Goal: Task Accomplishment & Management: Complete application form

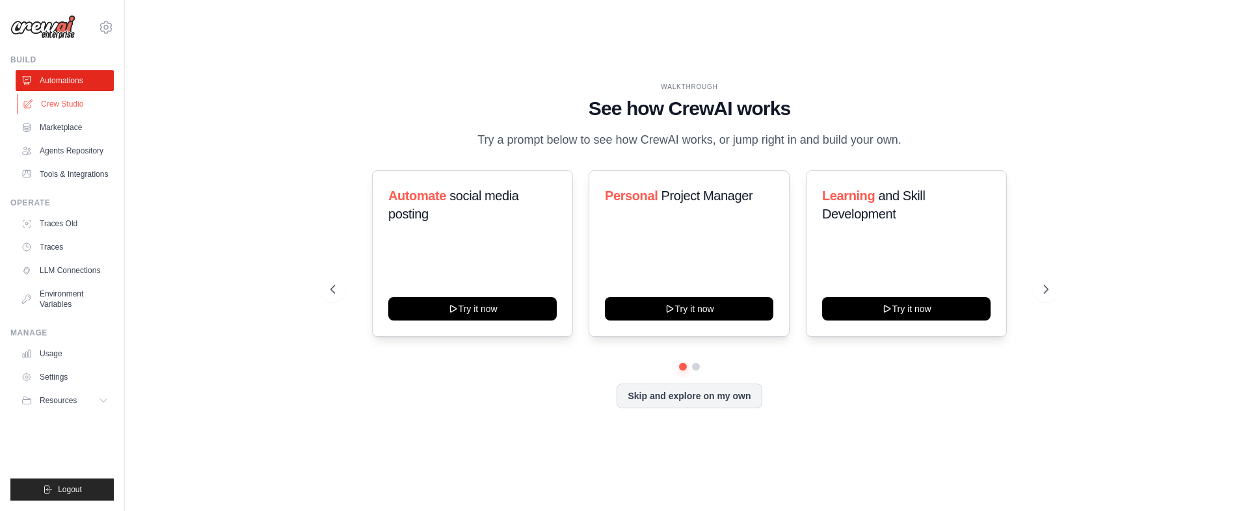
click at [86, 104] on link "Crew Studio" at bounding box center [66, 104] width 98 height 21
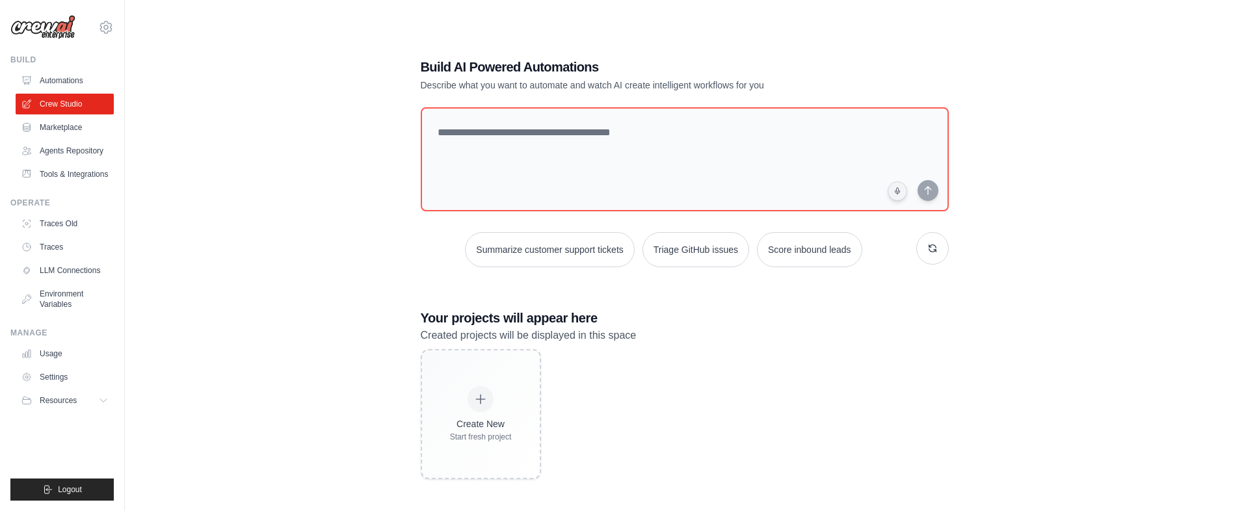
click at [81, 125] on link "Marketplace" at bounding box center [65, 127] width 98 height 21
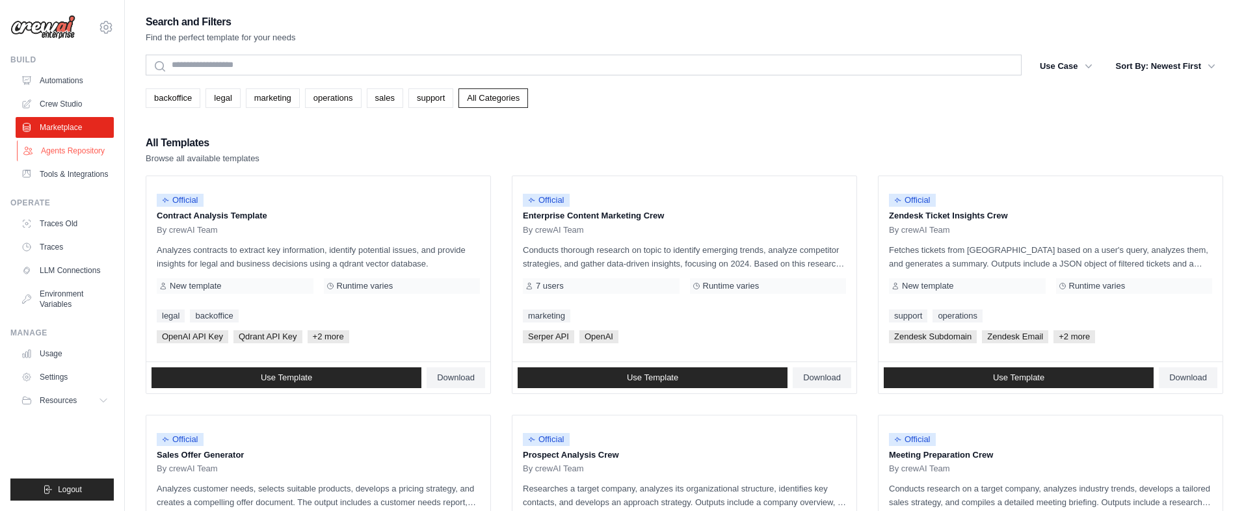
click at [83, 146] on link "Agents Repository" at bounding box center [66, 150] width 98 height 21
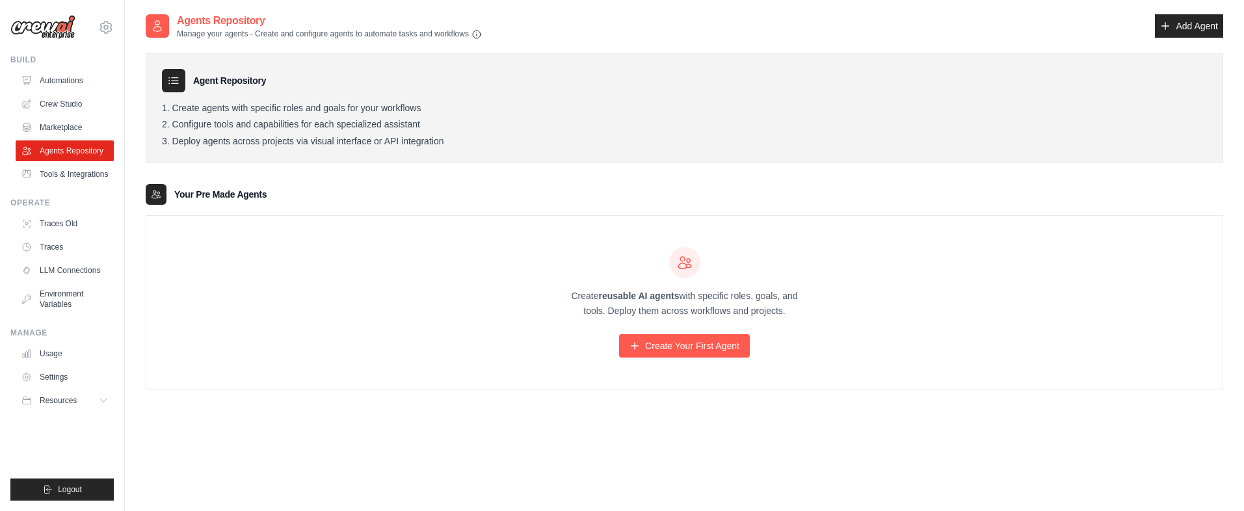
click at [115, 403] on div "aires.marques@gmail.com Settings Build Automations" at bounding box center [62, 255] width 125 height 511
click at [104, 403] on icon at bounding box center [104, 400] width 10 height 10
click at [74, 129] on link "Marketplace" at bounding box center [66, 127] width 98 height 21
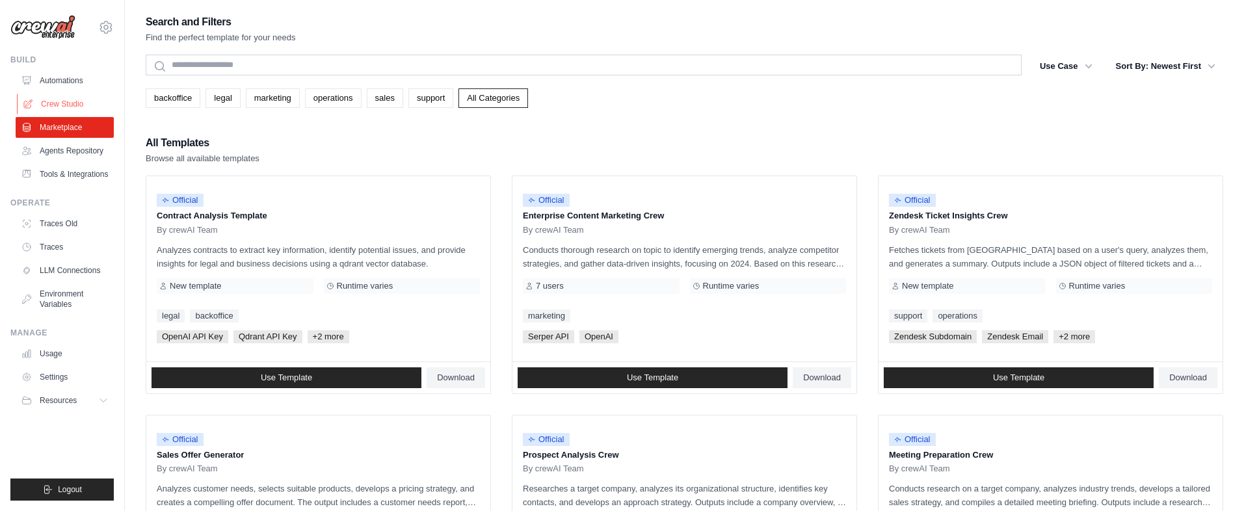
click at [46, 108] on link "Crew Studio" at bounding box center [66, 104] width 98 height 21
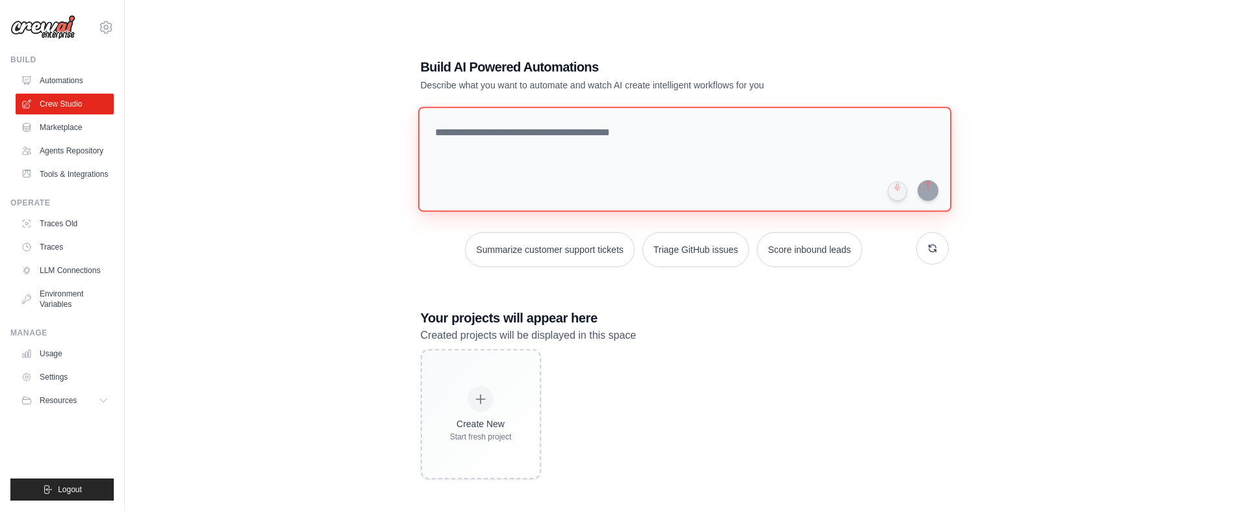
click at [573, 139] on textarea at bounding box center [683, 159] width 533 height 105
click at [92, 267] on link "LLM Connections" at bounding box center [66, 270] width 98 height 21
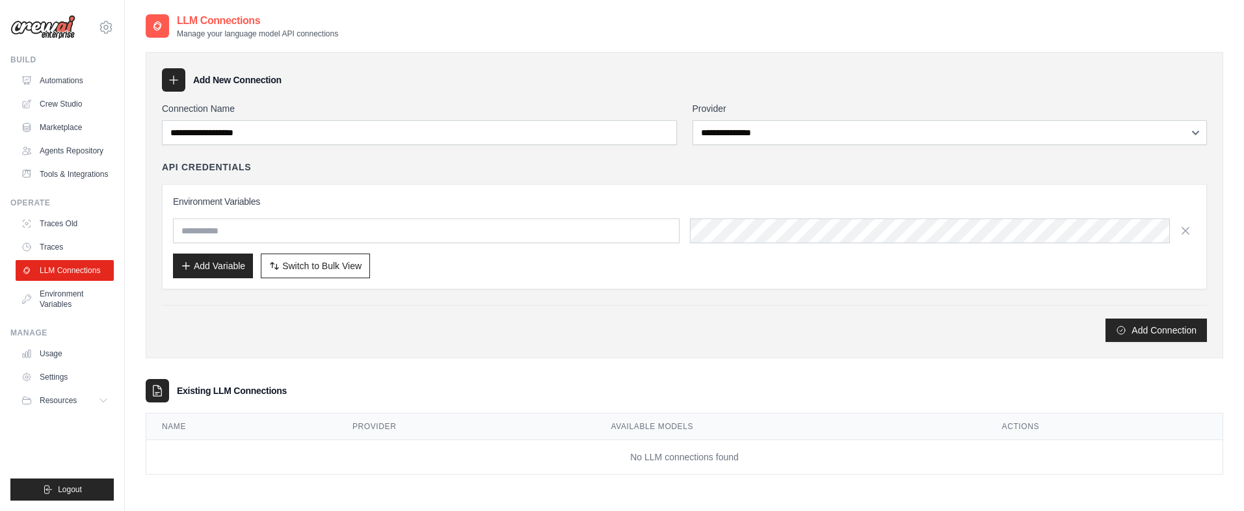
click at [789, 244] on div "Environment Variables Add Variable Switch to Bulk View Switch to Table View" at bounding box center [684, 236] width 1023 height 83
click at [811, 161] on div "API Credentials" at bounding box center [684, 167] width 1045 height 13
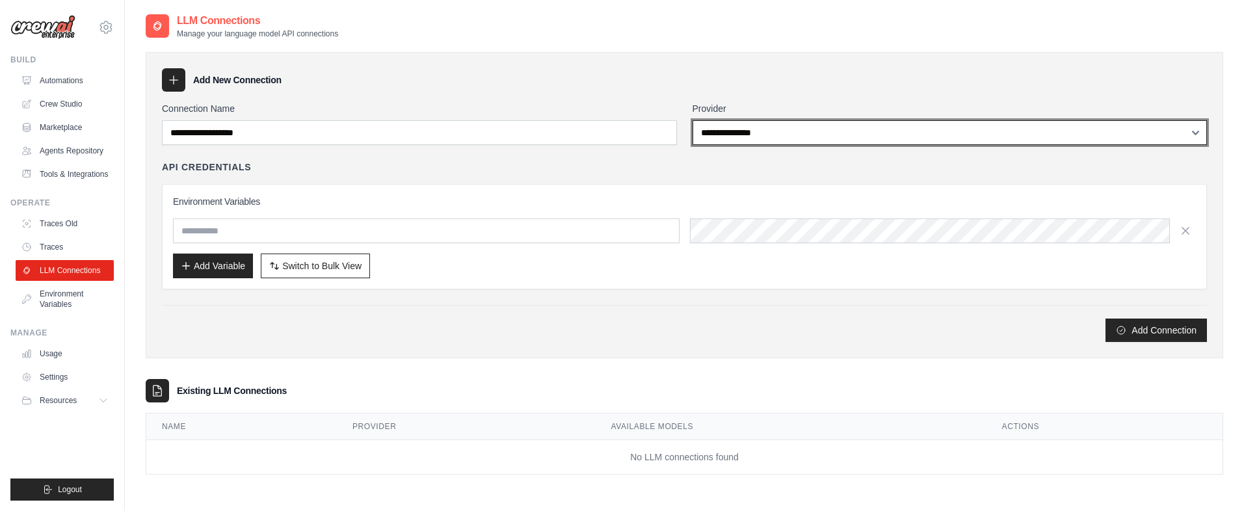
click at [823, 139] on select "**********" at bounding box center [950, 132] width 515 height 25
select select "*****"
click at [693, 120] on select "**********" at bounding box center [950, 132] width 515 height 25
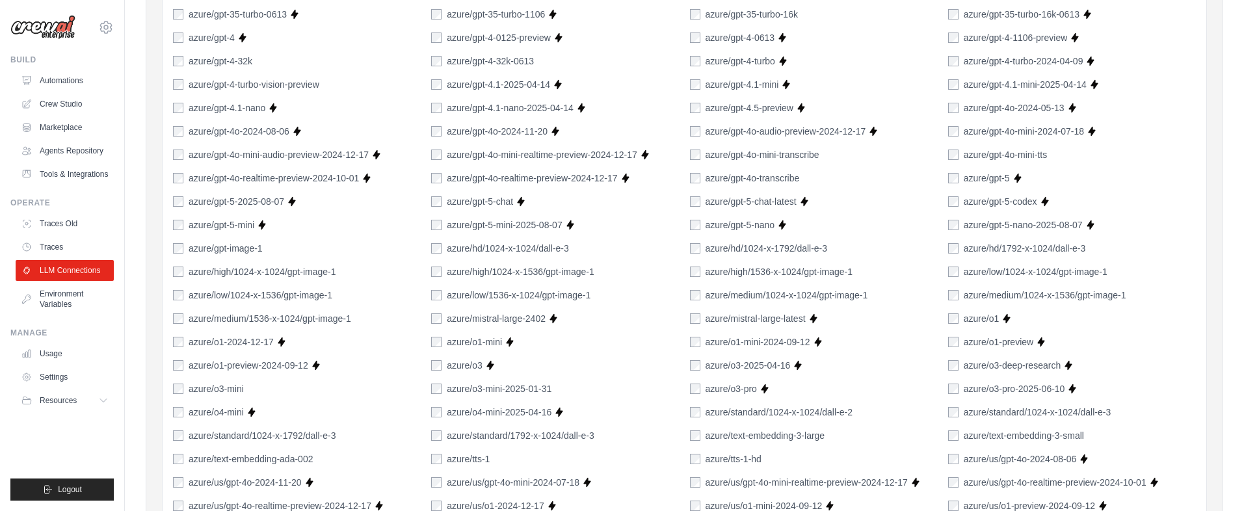
scroll to position [715, 0]
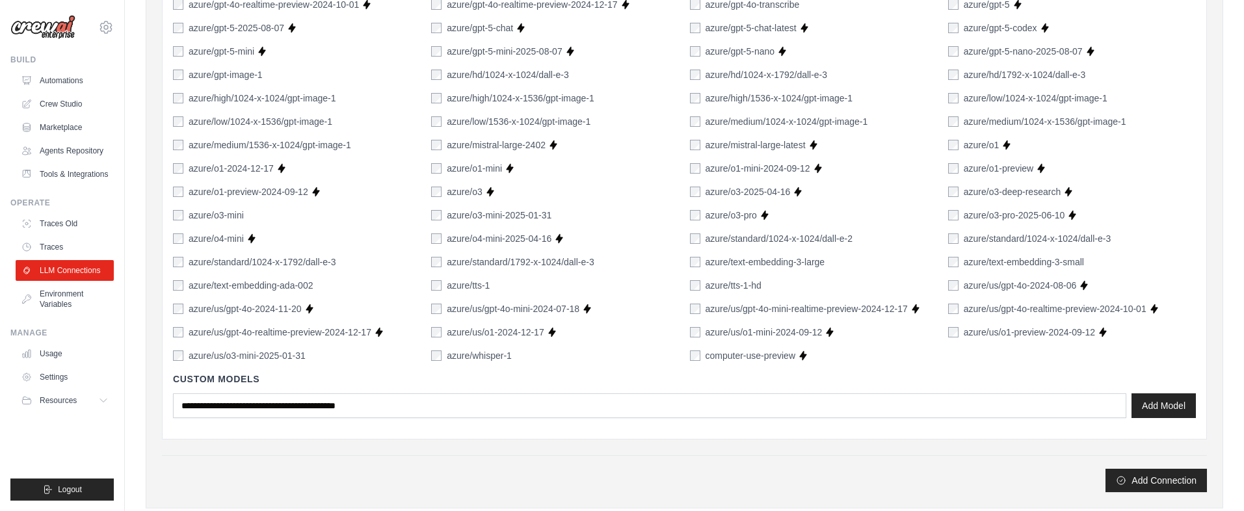
click at [868, 393] on div "Custom Models Add Model" at bounding box center [684, 395] width 1023 height 66
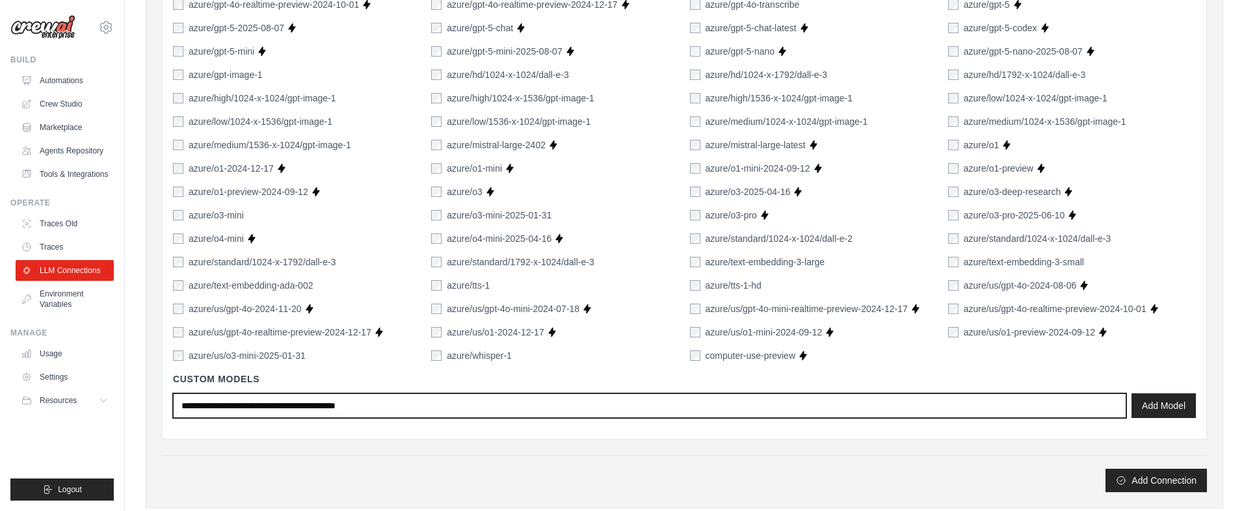
click at [864, 404] on input "text" at bounding box center [649, 405] width 953 height 25
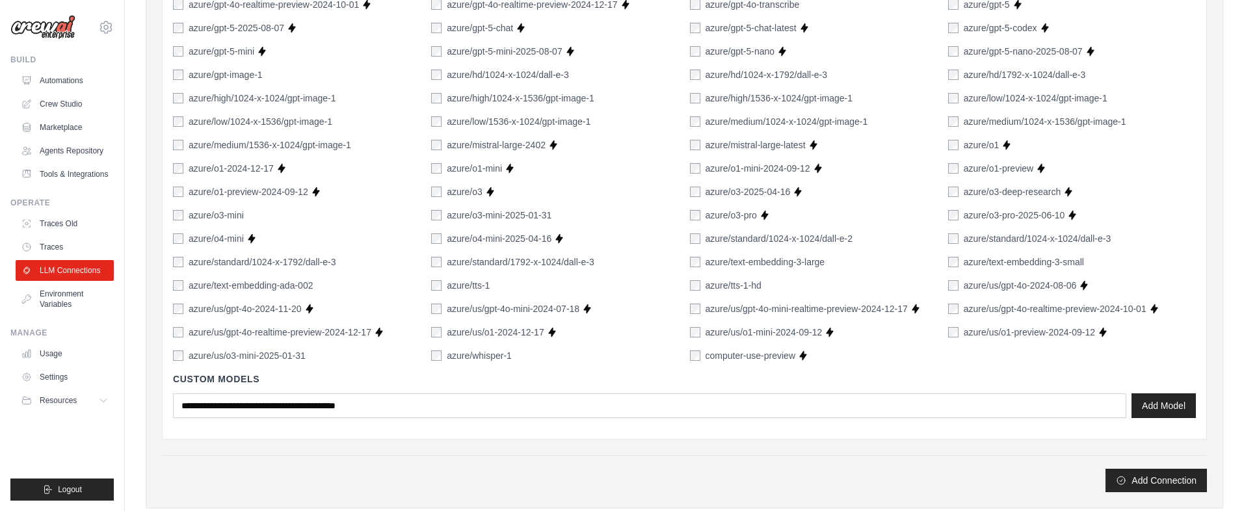
click at [771, 435] on div "Select All Models Suggested Models azure/gpt-4.1 Supports Crew Studio azure/gpt…" at bounding box center [684, 15] width 1045 height 850
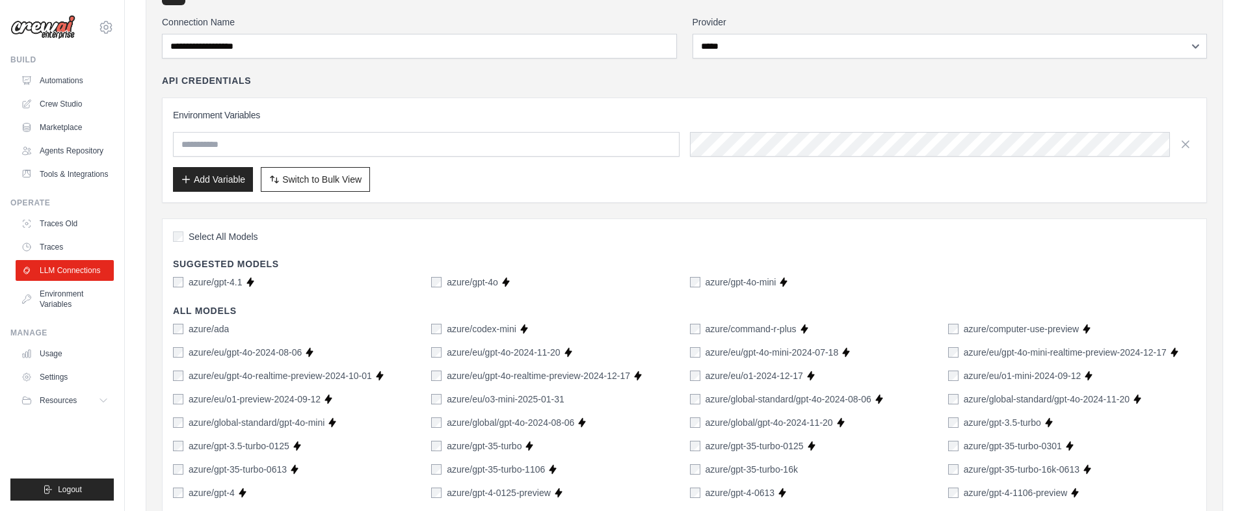
scroll to position [152, 0]
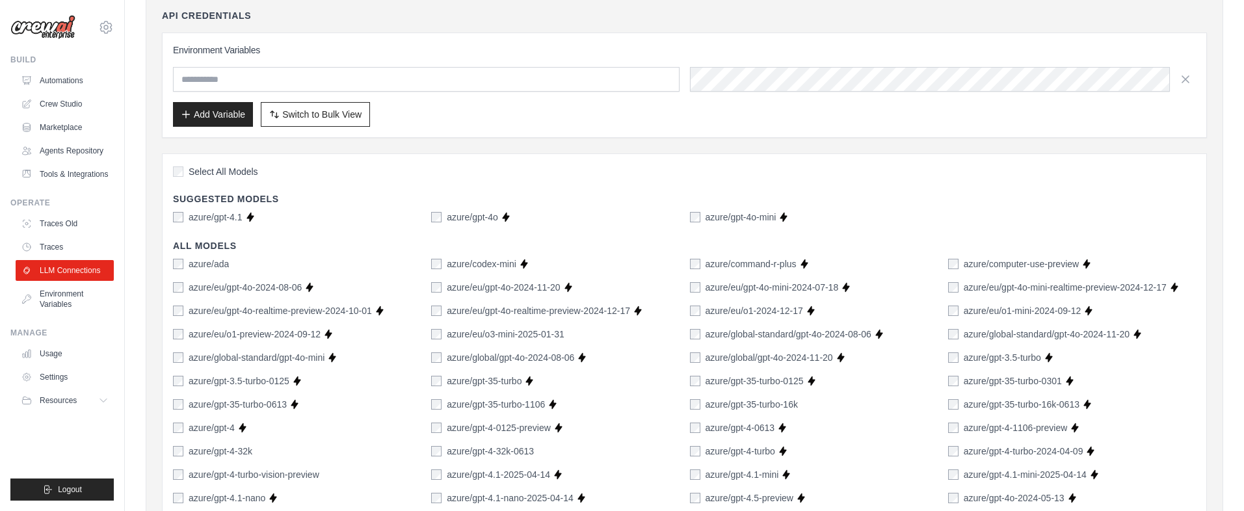
click at [178, 223] on div "azure/gpt-4.1" at bounding box center [208, 217] width 70 height 13
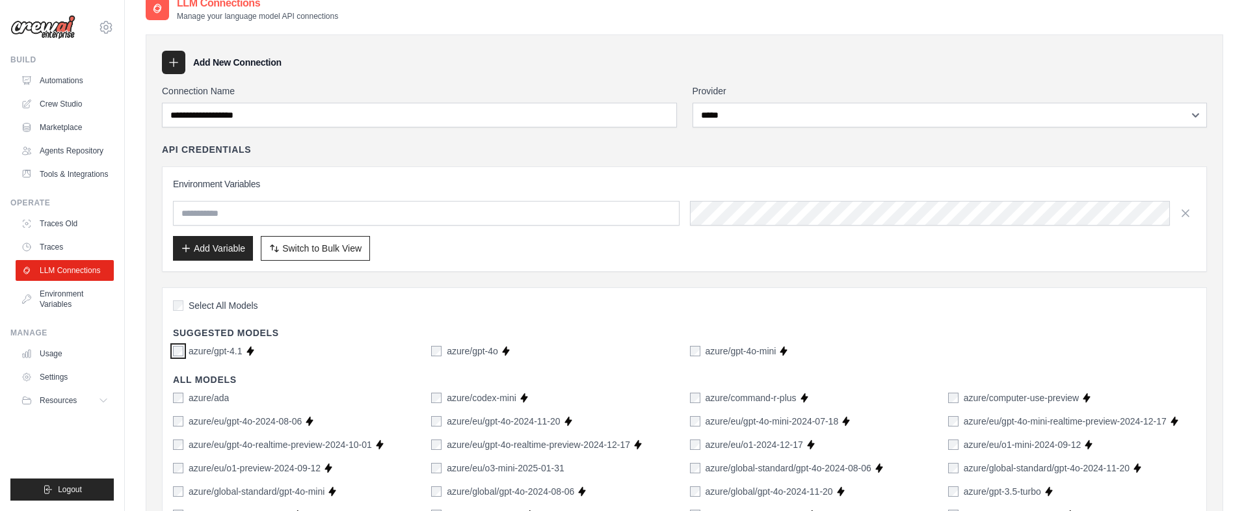
scroll to position [0, 0]
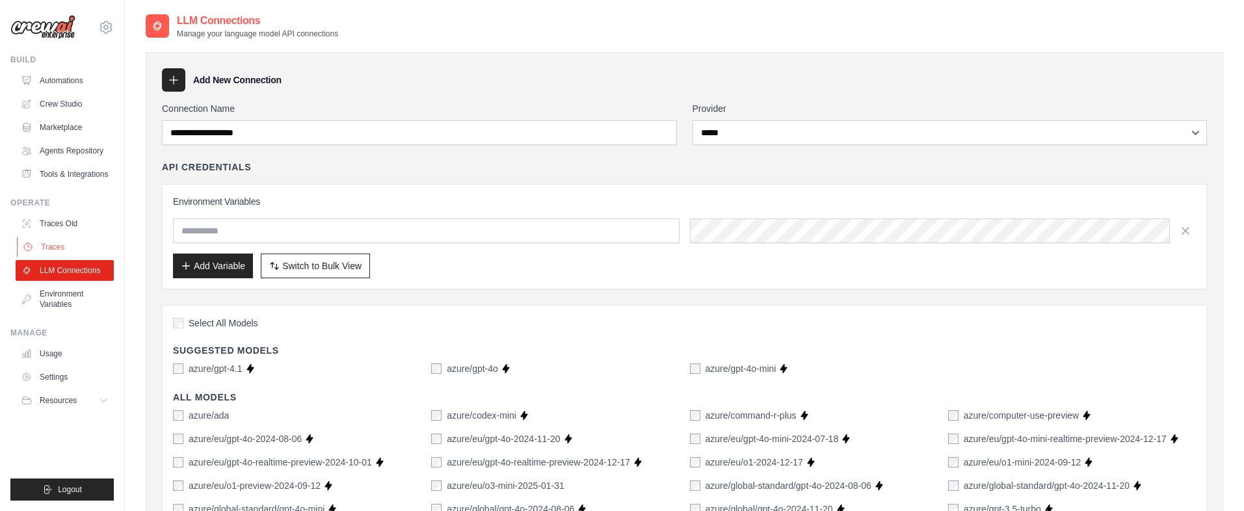
click at [66, 242] on link "Traces" at bounding box center [66, 247] width 98 height 21
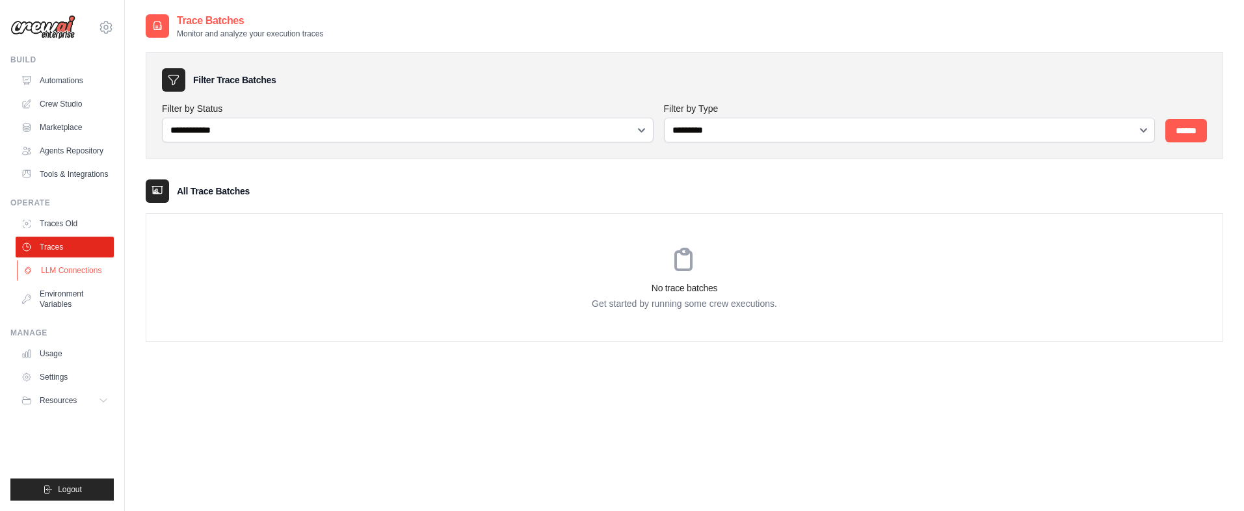
click at [60, 265] on link "LLM Connections" at bounding box center [66, 270] width 98 height 21
select select "*****"
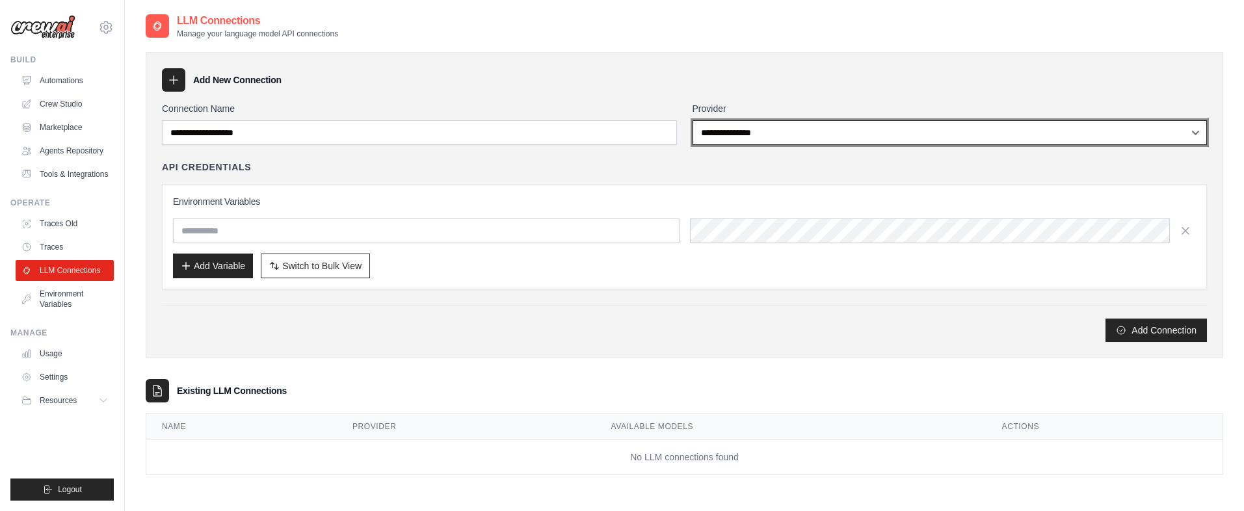
click at [852, 131] on select "**********" at bounding box center [950, 132] width 515 height 25
click at [851, 132] on select "**********" at bounding box center [950, 132] width 515 height 25
click at [693, 120] on select "**********" at bounding box center [950, 132] width 515 height 25
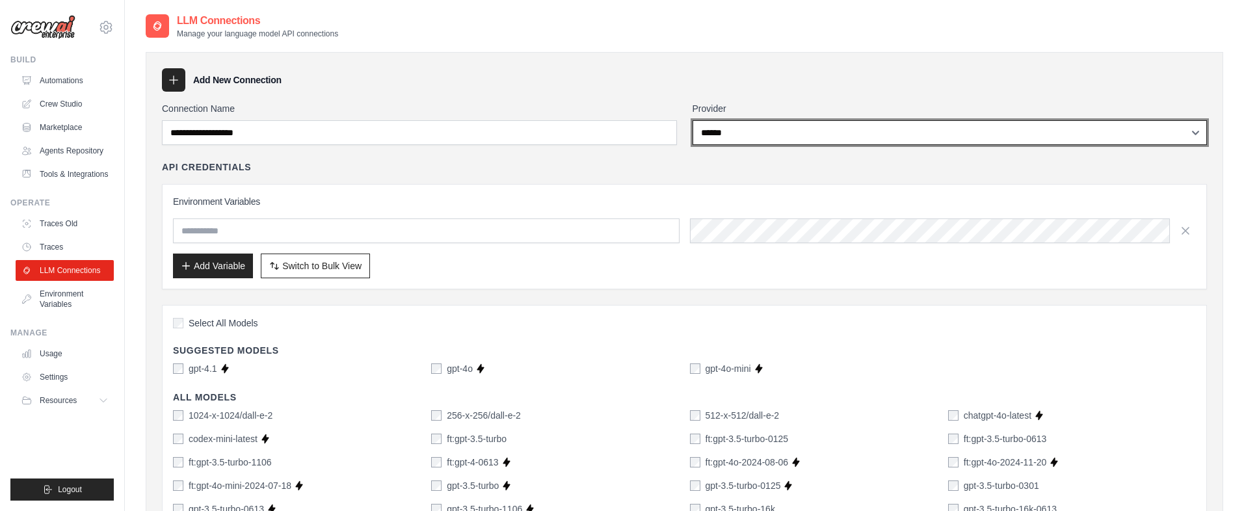
click at [851, 132] on select "**********" at bounding box center [950, 132] width 515 height 25
select select "*****"
click at [693, 120] on select "**********" at bounding box center [950, 132] width 515 height 25
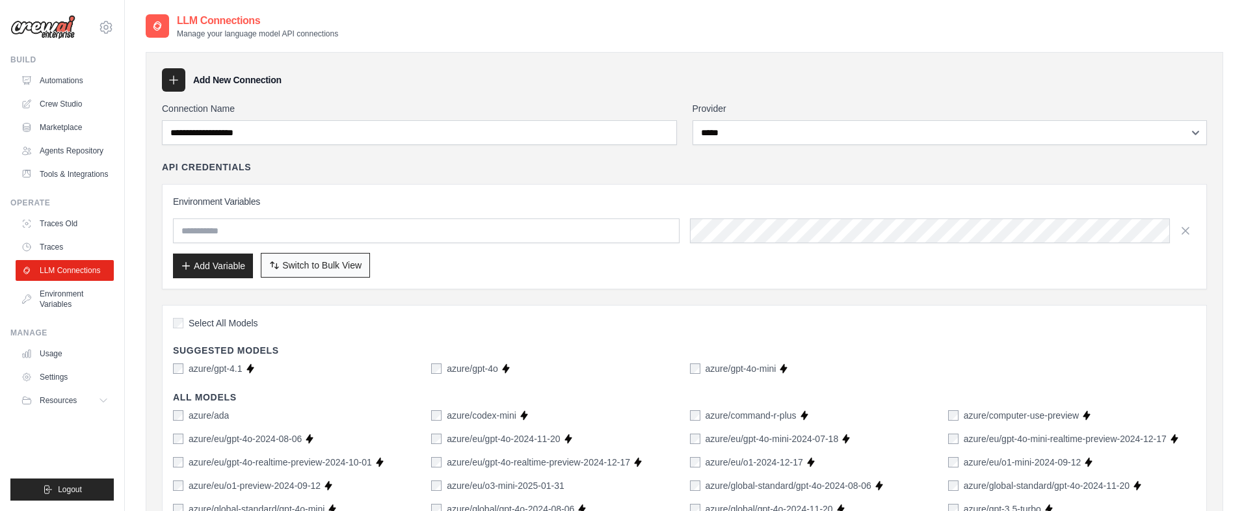
click at [321, 264] on span "Switch to Bulk View" at bounding box center [321, 265] width 79 height 13
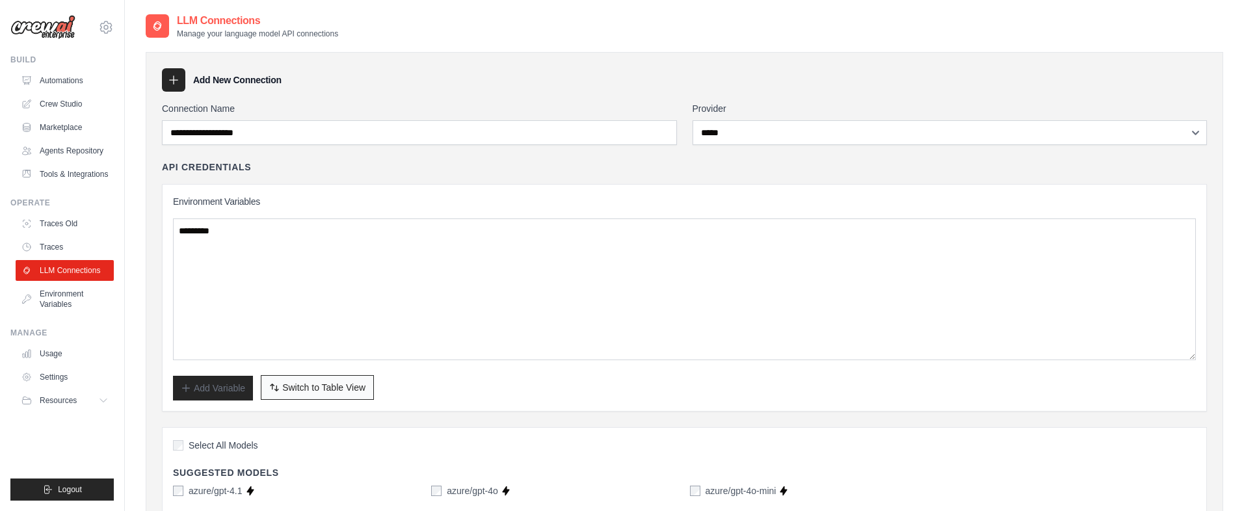
click at [310, 386] on span "Switch to Table View" at bounding box center [323, 387] width 83 height 13
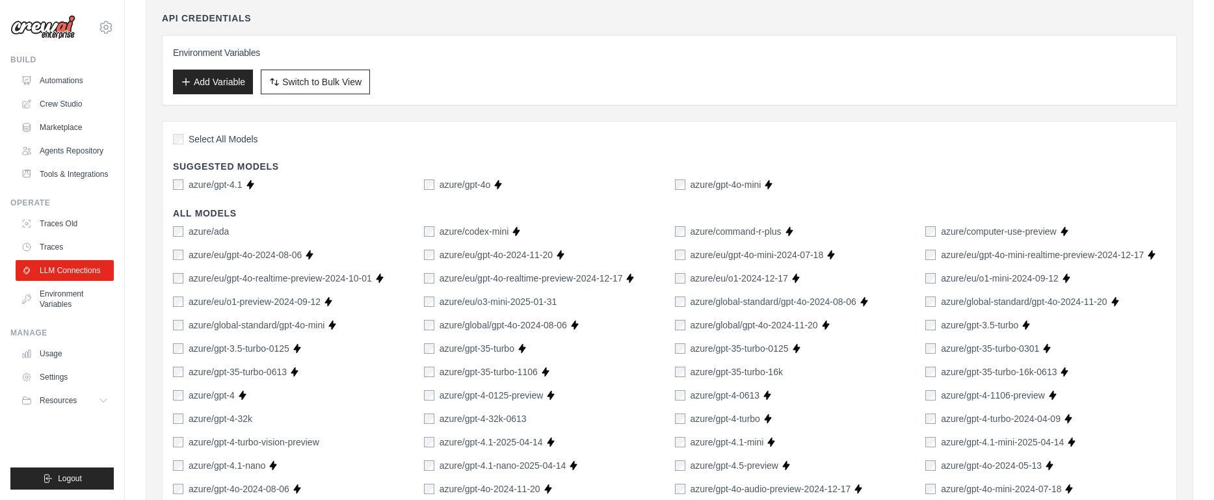
scroll to position [127, 0]
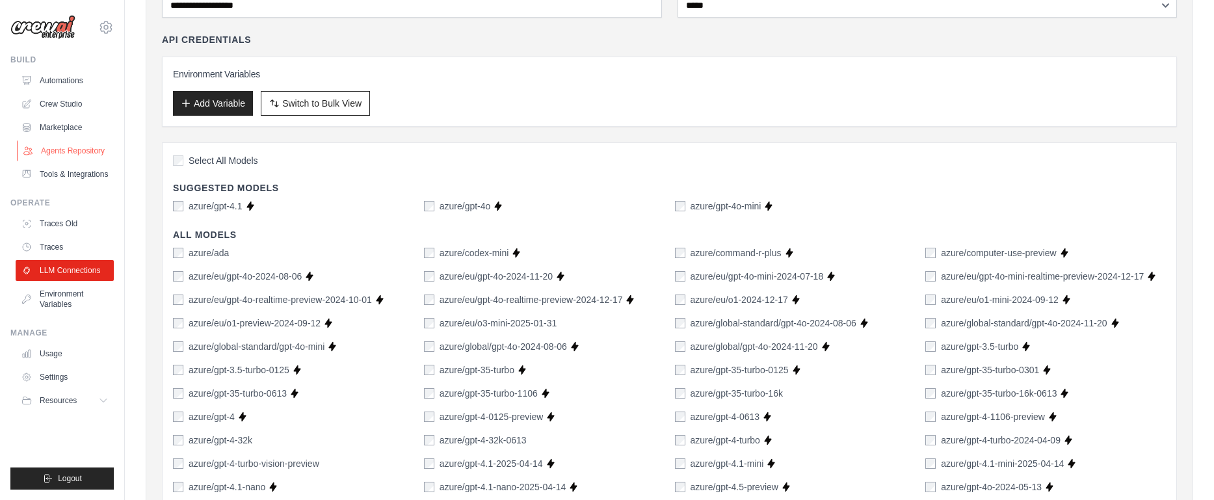
click at [84, 154] on link "Agents Repository" at bounding box center [66, 150] width 98 height 21
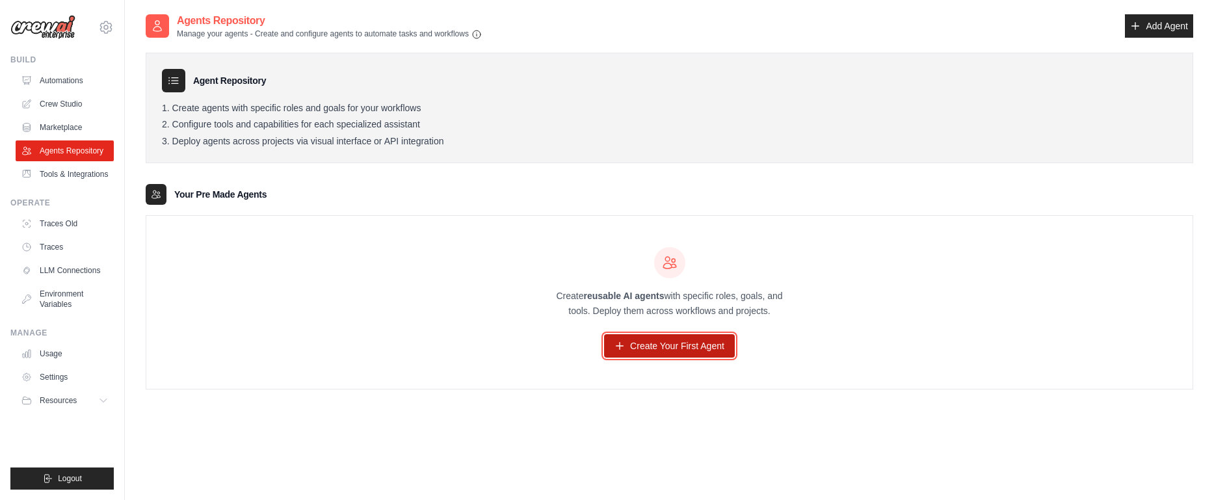
click at [633, 341] on link "Create Your First Agent" at bounding box center [669, 345] width 131 height 23
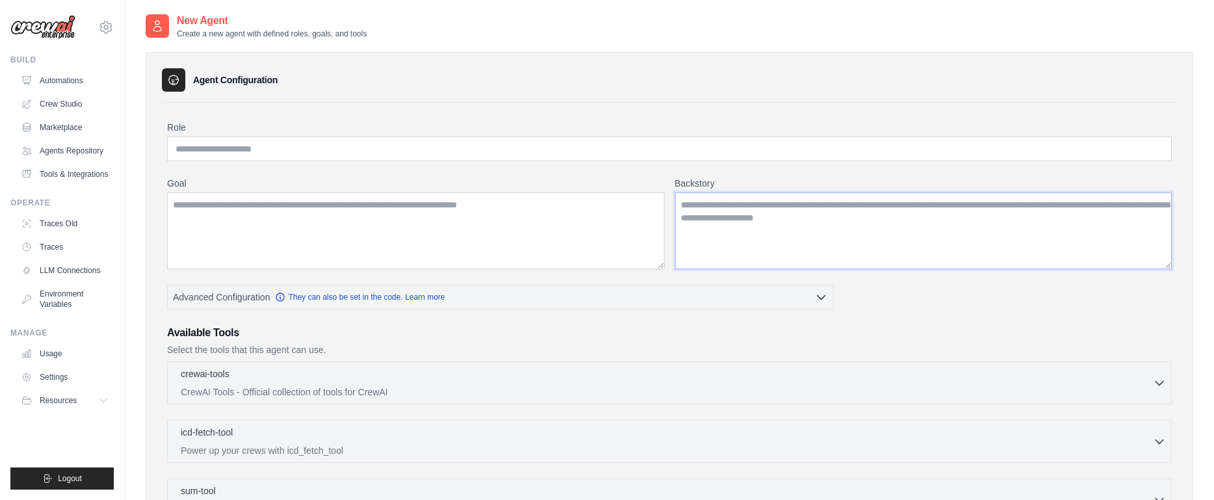
click at [722, 233] on textarea "Backstory" at bounding box center [923, 230] width 497 height 77
click at [574, 232] on textarea "Goal" at bounding box center [415, 230] width 497 height 77
click at [745, 226] on textarea "Backstory" at bounding box center [923, 230] width 497 height 77
click at [515, 248] on textarea "Goal" at bounding box center [415, 230] width 497 height 77
click at [787, 238] on textarea "Backstory" at bounding box center [923, 230] width 497 height 77
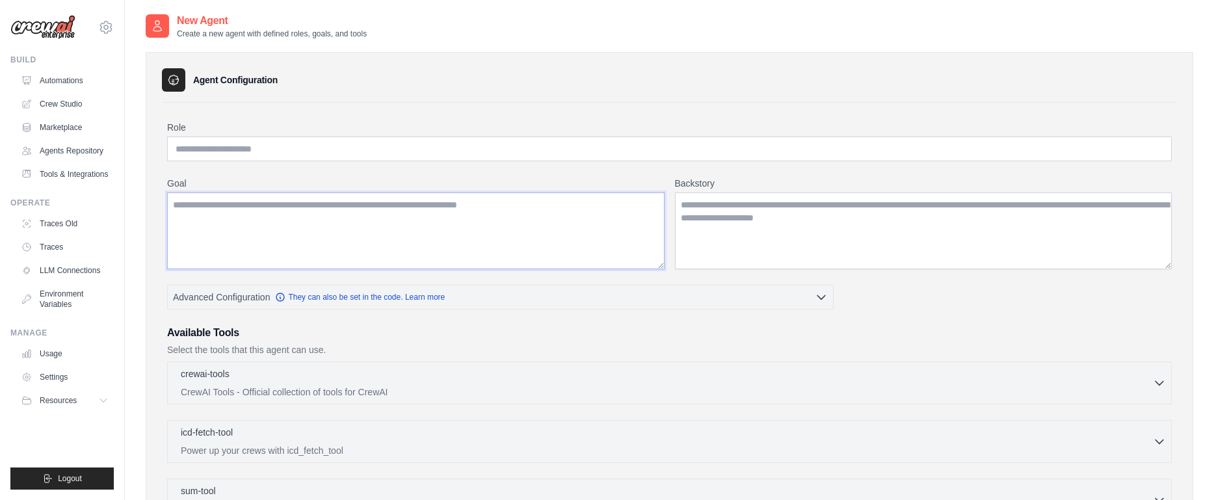
click at [469, 250] on textarea "Goal" at bounding box center [415, 230] width 497 height 77
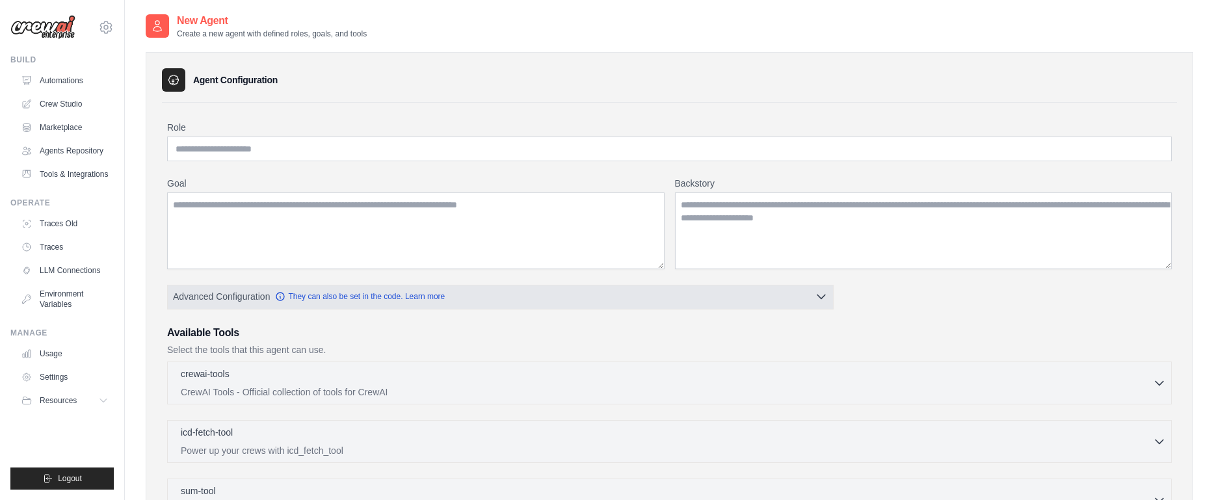
click at [822, 300] on icon "button" at bounding box center [821, 296] width 13 height 13
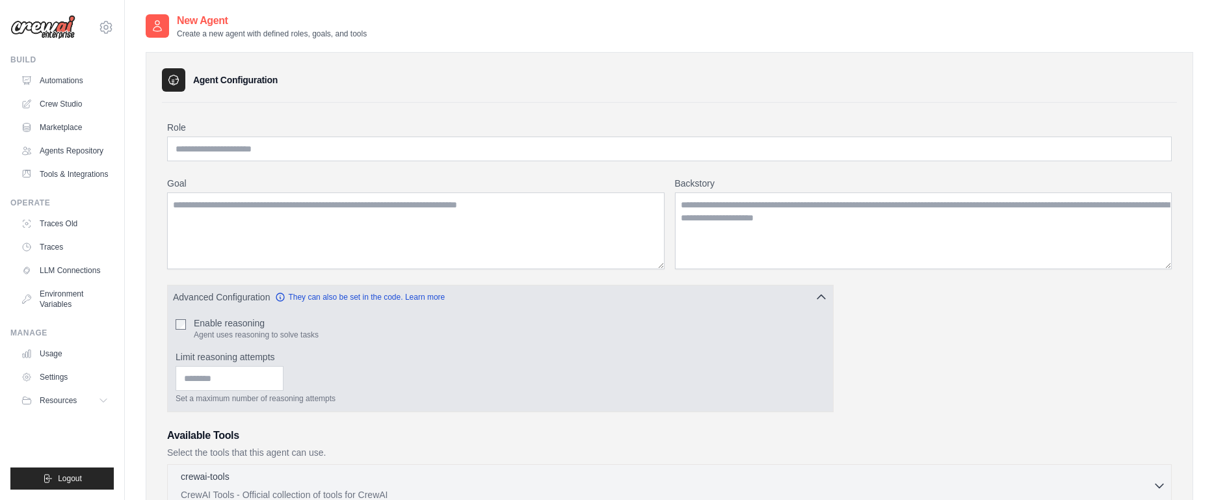
click at [235, 327] on label "Enable reasoning" at bounding box center [256, 323] width 125 height 13
click at [228, 324] on label "Enable reasoning" at bounding box center [256, 323] width 125 height 13
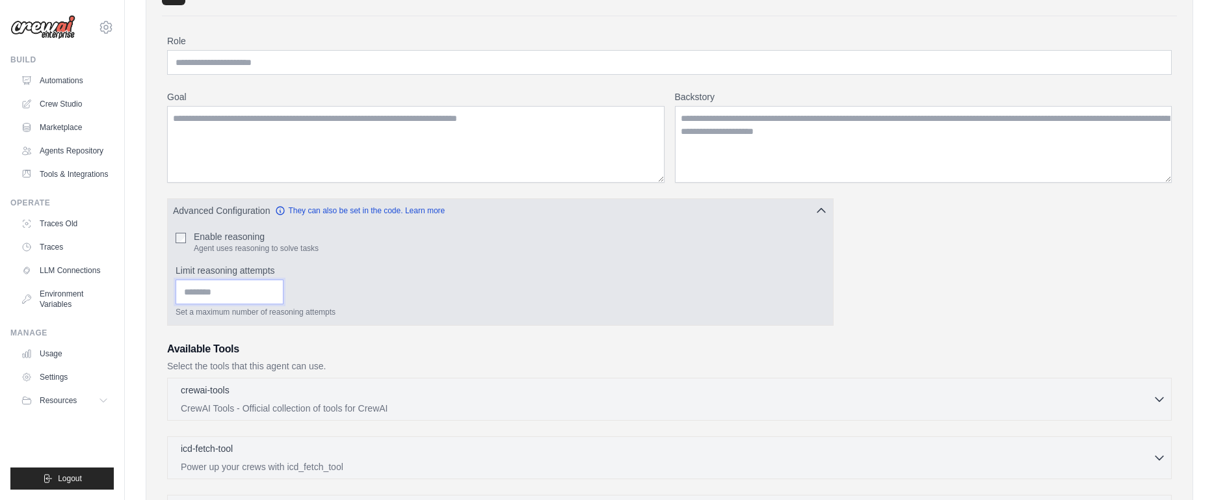
click at [284, 289] on input "*" at bounding box center [230, 292] width 108 height 25
click at [284, 300] on input "*" at bounding box center [230, 292] width 108 height 25
type input "*"
click at [284, 295] on input "*" at bounding box center [230, 292] width 108 height 25
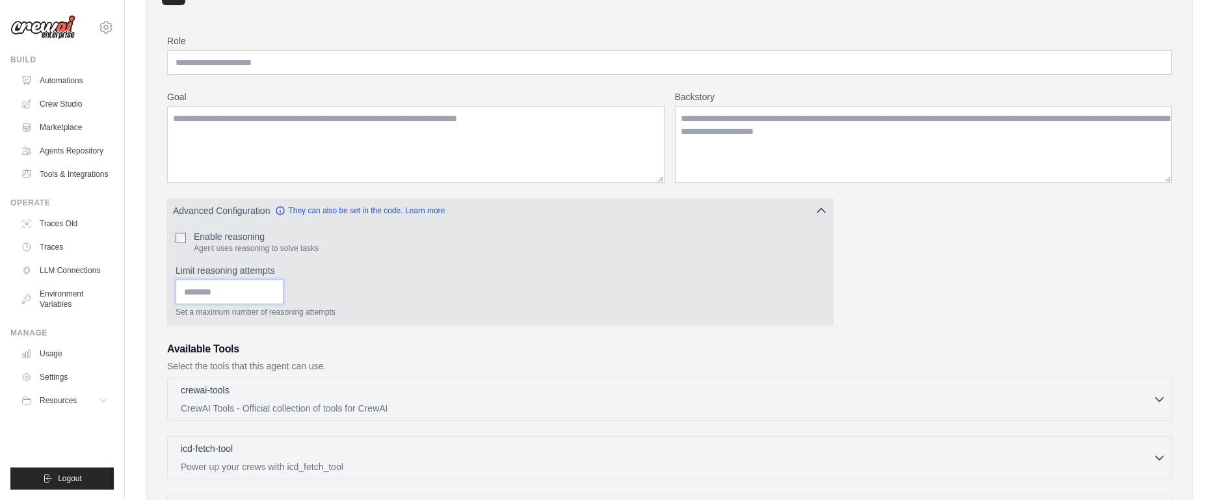
click at [284, 295] on input "*" at bounding box center [230, 292] width 108 height 25
click at [409, 291] on div "* Set a maximum number of reasoning attempts" at bounding box center [501, 299] width 650 height 38
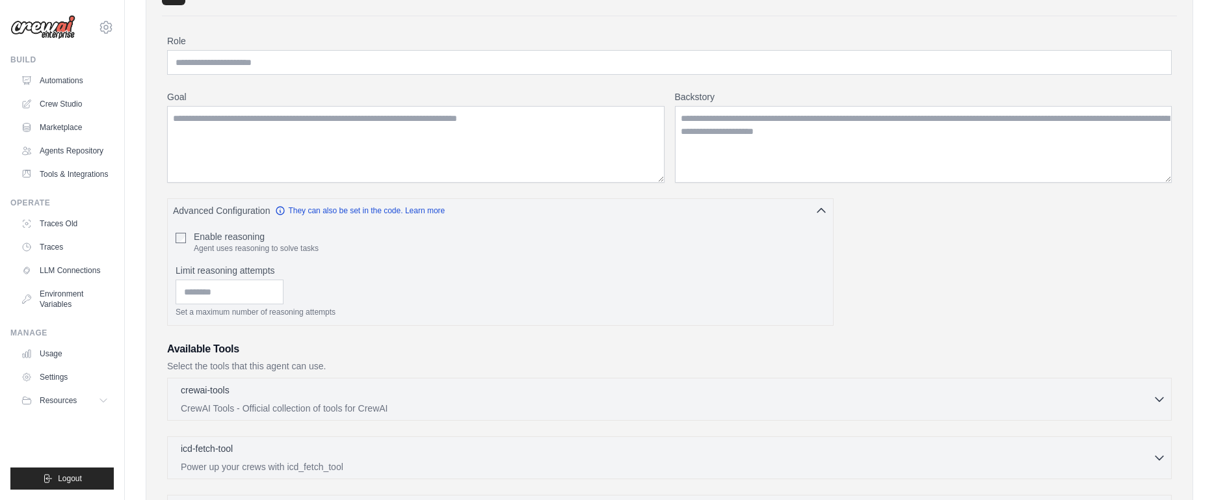
scroll to position [217, 0]
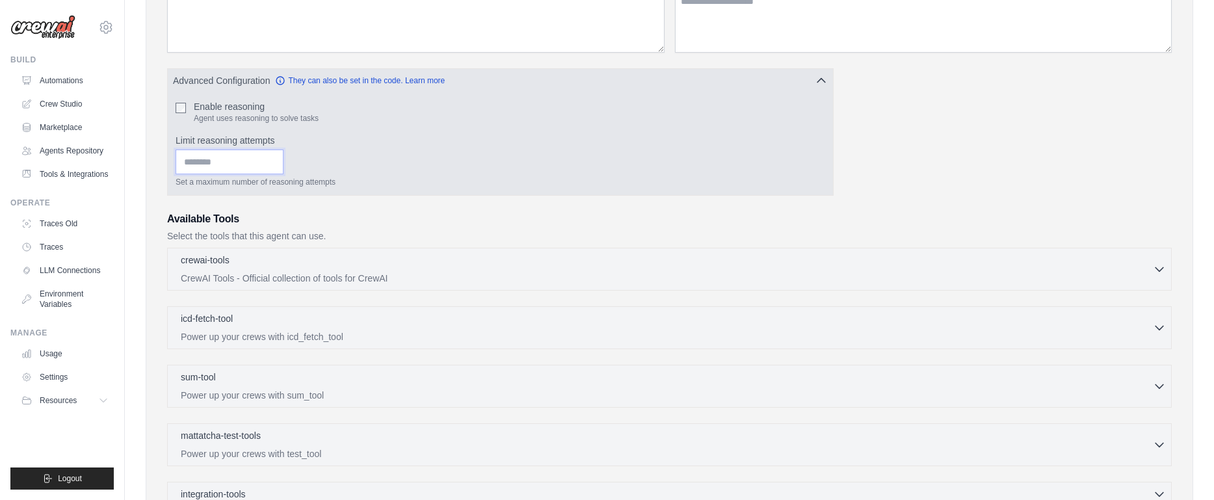
click at [576, 164] on div "* Set a maximum number of reasoning attempts" at bounding box center [501, 169] width 650 height 38
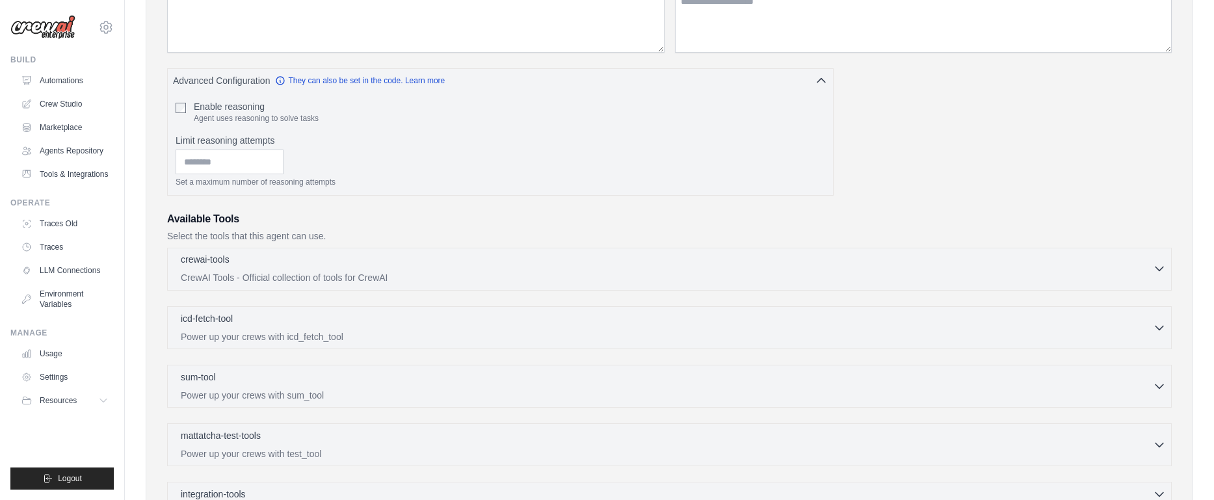
click at [470, 266] on div "crewai-tools 0 selected" at bounding box center [667, 261] width 972 height 16
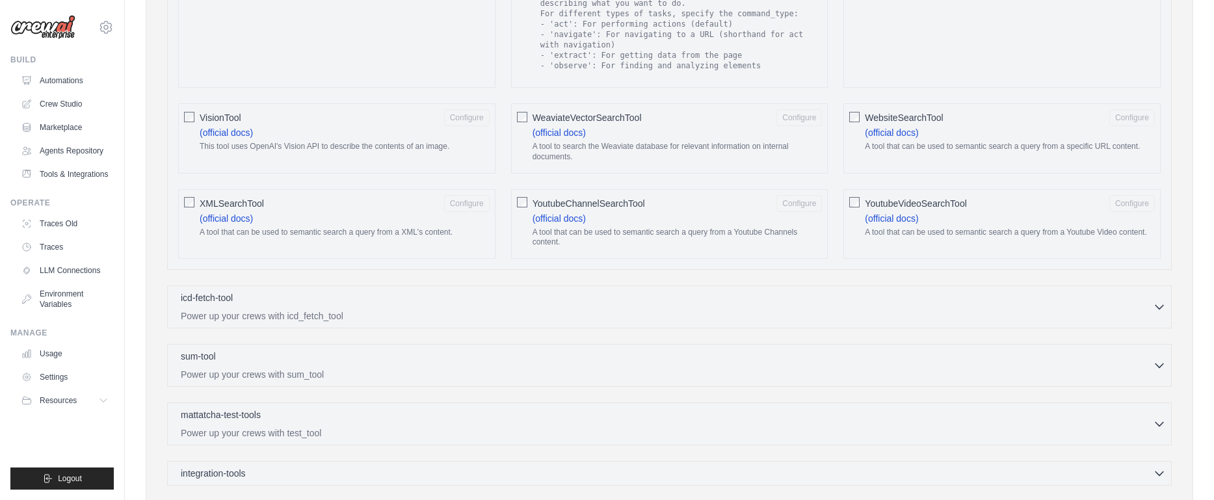
scroll to position [2152, 0]
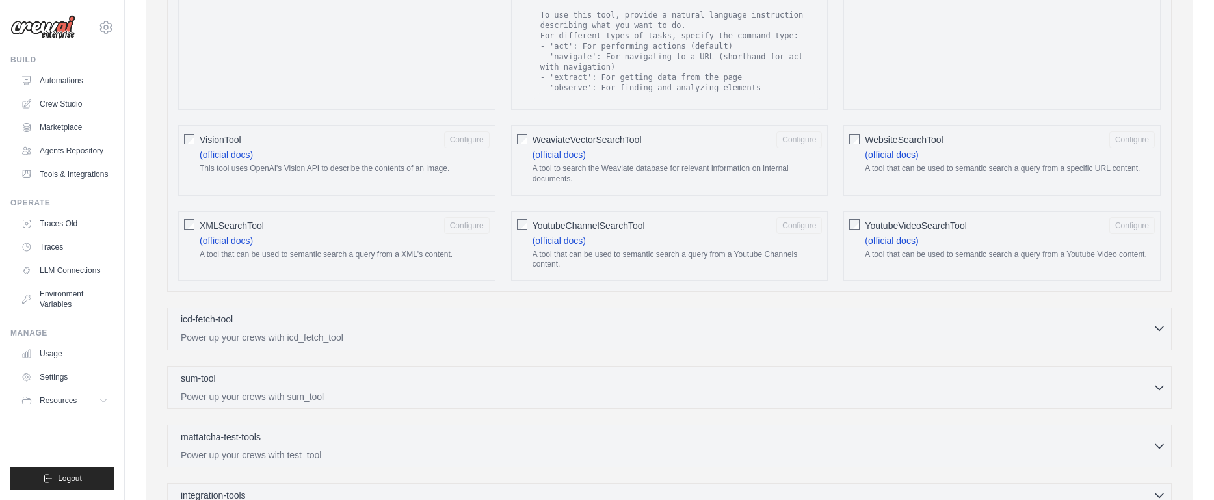
click at [1121, 331] on p "Power up your crews with icd_fetch_tool" at bounding box center [667, 337] width 972 height 13
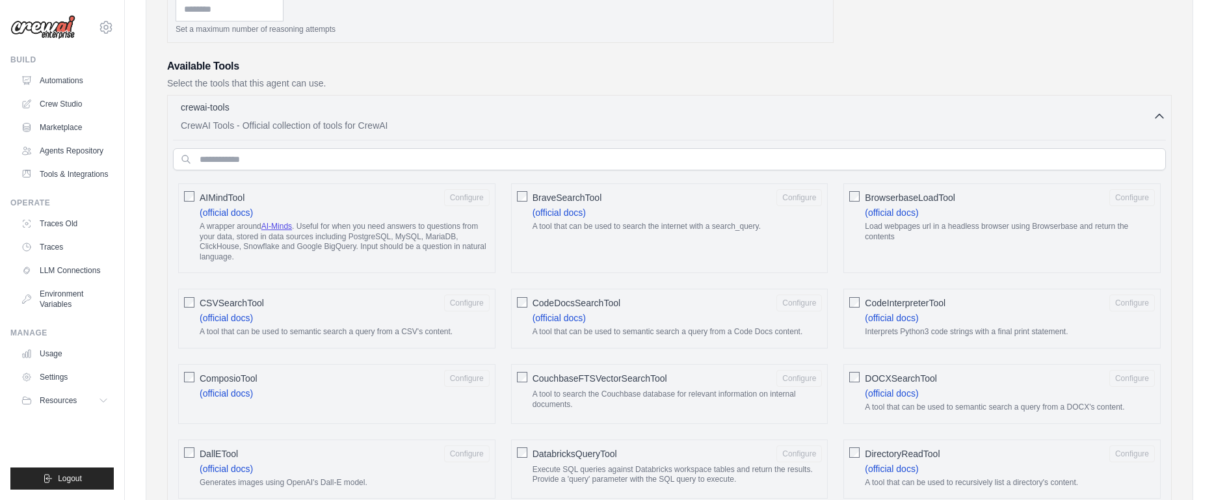
scroll to position [0, 0]
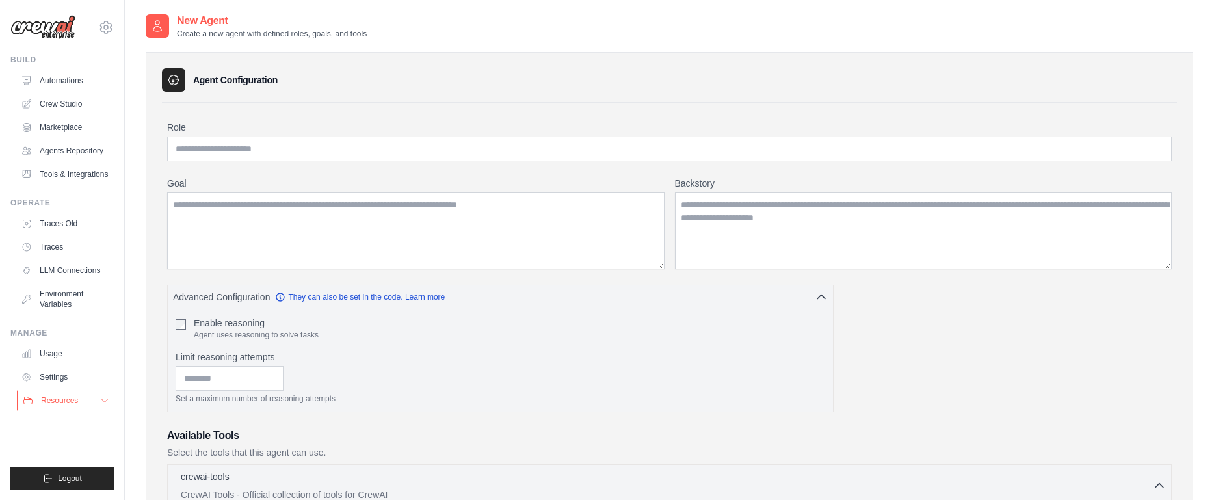
click at [79, 395] on button "Resources" at bounding box center [66, 400] width 98 height 21
click at [222, 146] on input "Role" at bounding box center [669, 149] width 1005 height 25
type input "**********"
